Goal: Task Accomplishment & Management: Complete application form

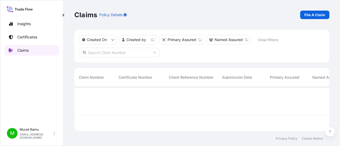
scroll to position [43, 250]
click at [94, 41] on p "Created On" at bounding box center [97, 39] width 20 height 5
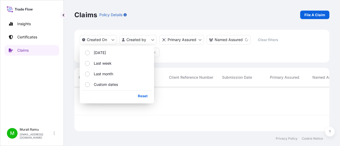
click at [184, 97] on div at bounding box center [305, 101] width 462 height 28
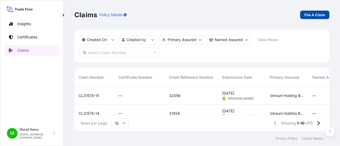
click at [322, 14] on p "File A Claim" at bounding box center [314, 14] width 21 height 5
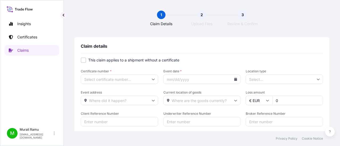
click at [85, 60] on div at bounding box center [83, 60] width 5 height 5
checkbox input "true"
click at [105, 81] on input "Primary Assured *" at bounding box center [119, 80] width 77 height 10
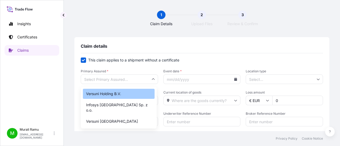
click at [102, 95] on div "Versuni Holding B.V." at bounding box center [119, 94] width 72 height 10
type input "Versuni Holding B.V."
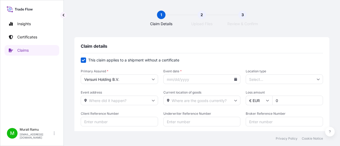
click at [233, 81] on input "Event date *" at bounding box center [201, 80] width 77 height 10
click at [234, 79] on icon at bounding box center [235, 79] width 3 height 3
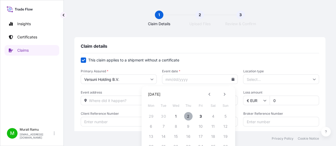
click at [186, 118] on button "2" at bounding box center [188, 116] width 8 height 8
type input "[DATE]"
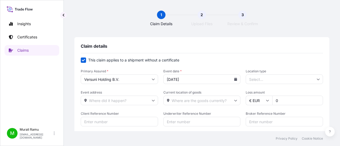
click at [261, 83] on input "Location type" at bounding box center [283, 80] width 77 height 10
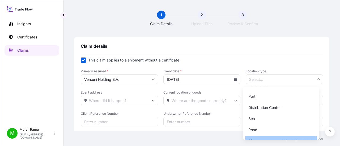
scroll to position [39, 0]
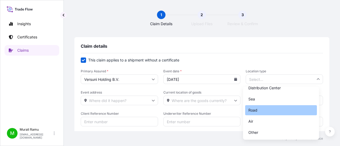
click at [261, 110] on div "Road" at bounding box center [281, 110] width 72 height 10
type input "Road"
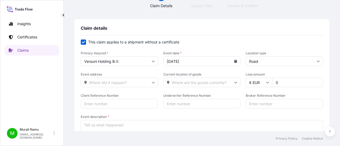
scroll to position [27, 0]
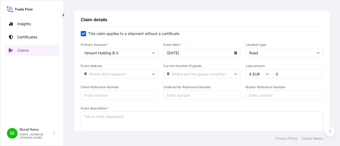
click at [102, 75] on input "Event address" at bounding box center [119, 74] width 77 height 10
paste input "[GEOGRAPHIC_DATA], [GEOGRAPHIC_DATA]"
type input "[GEOGRAPHIC_DATA], [GEOGRAPHIC_DATA]"
click at [185, 105] on form "This claim applies to a shipment without a certificate Primary Assured * Versun…" at bounding box center [202, 85] width 242 height 108
click at [184, 74] on input "Current location of goods" at bounding box center [201, 74] width 77 height 10
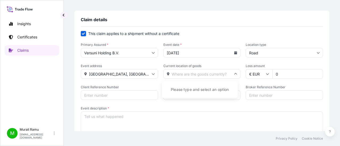
paste input "[GEOGRAPHIC_DATA], [GEOGRAPHIC_DATA]"
type input "[GEOGRAPHIC_DATA], [GEOGRAPHIC_DATA]"
click at [169, 106] on form "This claim applies to a shipment without a certificate Primary Assured * Versun…" at bounding box center [202, 85] width 242 height 108
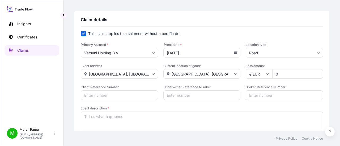
drag, startPoint x: 283, startPoint y: 74, endPoint x: 271, endPoint y: 74, distance: 11.4
click at [272, 74] on input "0" at bounding box center [297, 74] width 51 height 10
paste input "80887.68"
type input "80887.68"
click at [220, 84] on form "This claim applies to a shipment without a certificate Primary Assured * Versun…" at bounding box center [202, 85] width 242 height 108
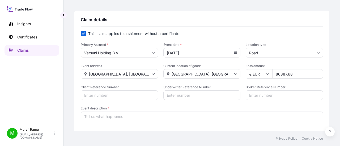
click at [113, 94] on input "Client Reference Number" at bounding box center [119, 95] width 77 height 10
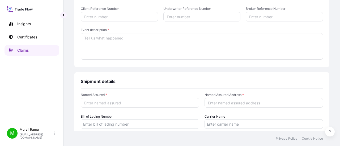
scroll to position [80, 0]
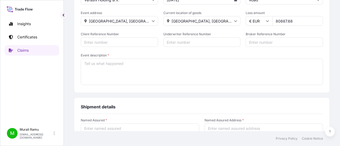
paste input "6104315122"
type input "6104315122"
click at [145, 54] on span "Event description *" at bounding box center [202, 55] width 242 height 4
click at [145, 59] on textarea "Event description *" at bounding box center [202, 72] width 242 height 27
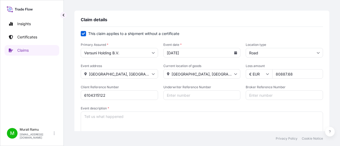
scroll to position [53, 0]
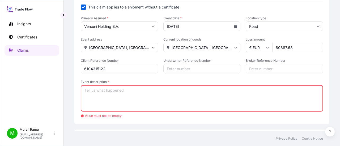
paste textarea "Hi [PERSON_NAME], This is regarding the claim: 32482, we wanted to bring this i…"
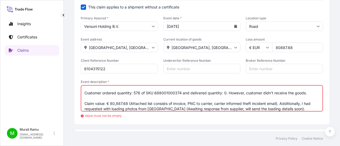
type textarea "Hi [PERSON_NAME], This is regarding the claim: 32482, we wanted to bring this i…"
click at [152, 79] on form "This claim applies to a shipment without a certificate Primary Assured * Versun…" at bounding box center [202, 62] width 242 height 114
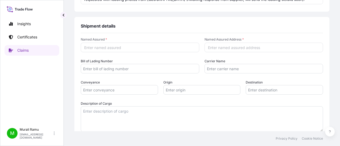
scroll to position [186, 0]
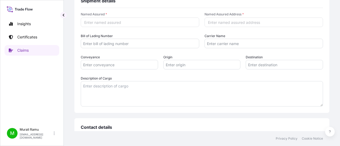
click at [121, 89] on textarea "Description of Cargo" at bounding box center [202, 93] width 242 height 25
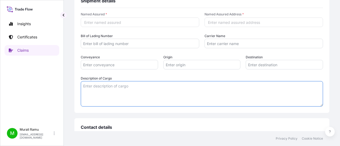
paste textarea "Hi [PERSON_NAME], This is regarding the claim: 32482, we wanted to bring this i…"
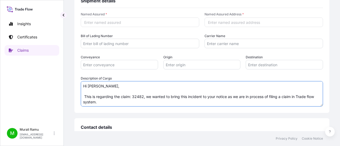
scroll to position [72, 0]
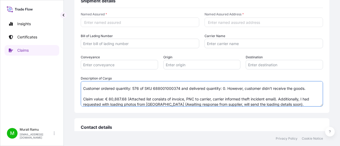
type textarea "Hi [PERSON_NAME], This is regarding the claim: 32482, we wanted to bring this i…"
click at [146, 72] on form "Named Assured * Named Assured Address * [PERSON_NAME] of Lading Number Carrier …" at bounding box center [202, 59] width 242 height 94
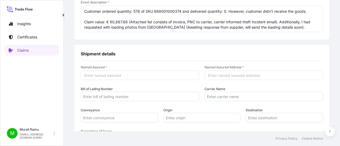
scroll to position [106, 0]
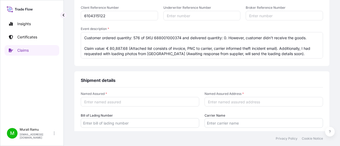
click at [111, 104] on input "Named Assured *" at bounding box center [140, 102] width 118 height 10
type input "Versuni"
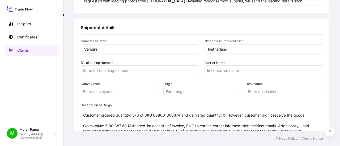
scroll to position [159, 0]
type input "[GEOGRAPHIC_DATA]"
click at [210, 57] on form "Named Assured * [PERSON_NAME] Named Assured Address * [GEOGRAPHIC_DATA] [PERSON…" at bounding box center [202, 86] width 242 height 94
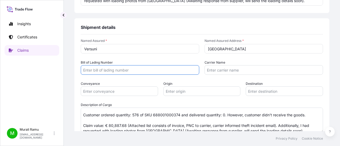
click at [98, 72] on input "Bill of Lading Number" at bounding box center [140, 70] width 118 height 10
click at [217, 71] on input "Carrier Name" at bounding box center [263, 70] width 118 height 10
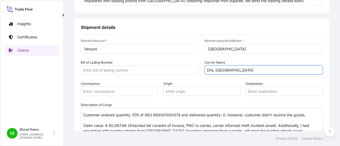
type input "DHL [GEOGRAPHIC_DATA]"
click at [190, 77] on form "Named Assured * [PERSON_NAME] Named Assured Address * [GEOGRAPHIC_DATA] [PERSON…" at bounding box center [202, 86] width 242 height 94
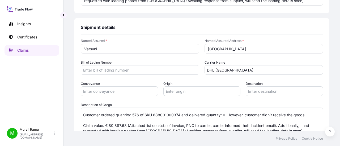
click at [98, 93] on input "Conveyance" at bounding box center [119, 92] width 77 height 10
type input "Road"
click at [175, 92] on input "Origin" at bounding box center [201, 92] width 77 height 10
type input "Orastie"
click at [265, 92] on input "Destination" at bounding box center [283, 92] width 77 height 10
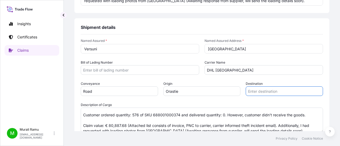
paste input "PRZYTOCZNA"
type input "PRZYTOCZNA"
click at [237, 97] on form "Named Assured * [PERSON_NAME] Named Assured Address * [GEOGRAPHIC_DATA] Bill of…" at bounding box center [202, 86] width 242 height 94
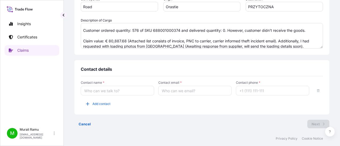
scroll to position [245, 0]
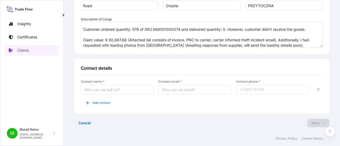
click at [103, 90] on input "Contact name *" at bounding box center [117, 90] width 73 height 10
type input "Claims Team"
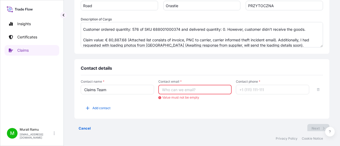
paste input "[EMAIL_ADDRESS][DOMAIN_NAME]"
type input "[EMAIL_ADDRESS][DOMAIN_NAME]"
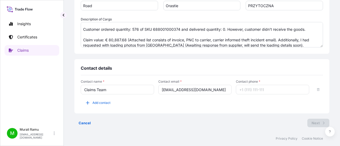
click at [199, 66] on div "Contact details" at bounding box center [202, 71] width 242 height 10
click at [257, 89] on input "Contact phone *" at bounding box center [272, 90] width 73 height 10
type input "1"
click at [216, 61] on div "Contact details Contact name * Claims Team Contact email * [EMAIL_ADDRESS][DOMA…" at bounding box center [201, 86] width 255 height 54
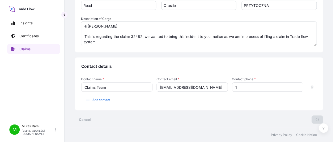
scroll to position [31, 0]
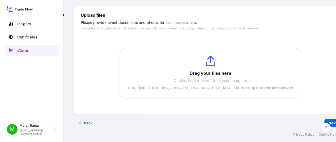
click at [210, 60] on input "Drag your files here Or click here to select from your computer CSV, DOC, DOCX,…" at bounding box center [210, 73] width 180 height 50
type input "C:\fakepath\PNC Email.pdf"
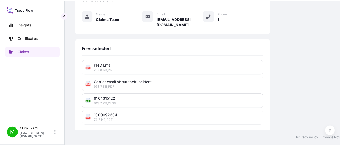
scroll to position [267, 0]
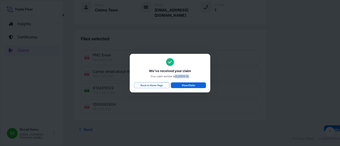
drag, startPoint x: 178, startPoint y: 79, endPoint x: 197, endPoint y: 79, distance: 19.1
click at [197, 79] on span "Your claim number is CL31574-16 ." at bounding box center [169, 77] width 107 height 5
copy span "CL31574-16"
click at [141, 91] on p "Back to Home Page" at bounding box center [142, 91] width 33 height 5
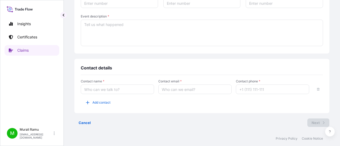
type input "0"
